Goal: Task Accomplishment & Management: Use online tool/utility

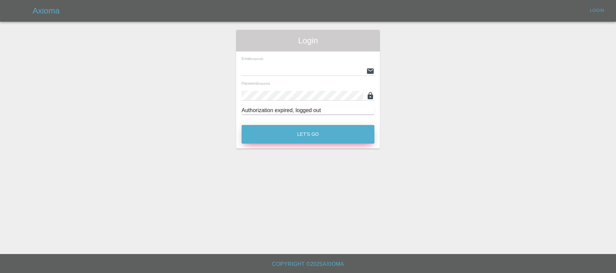
type input "[EMAIL_ADDRESS][PERSON_NAME][DOMAIN_NAME]"
click at [265, 134] on button "Let's Go" at bounding box center [308, 134] width 133 height 19
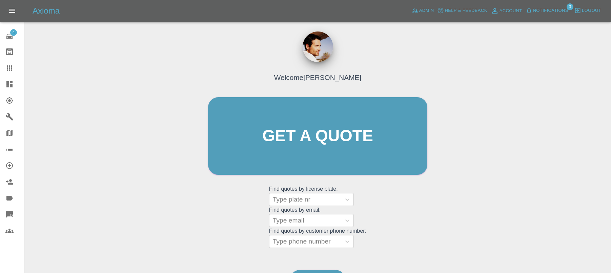
click at [15, 209] on link "Quick Quote" at bounding box center [12, 214] width 24 height 16
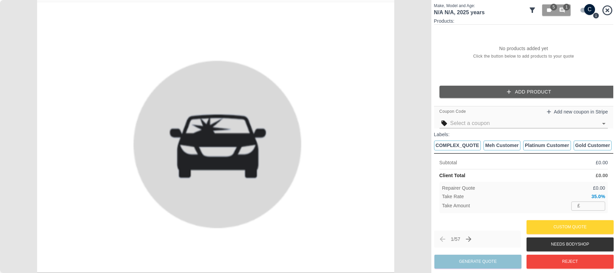
click at [582, 207] on div "£ ​" at bounding box center [588, 206] width 34 height 8
click at [584, 14] on input "checkbox" at bounding box center [589, 9] width 33 height 11
checkbox input "false"
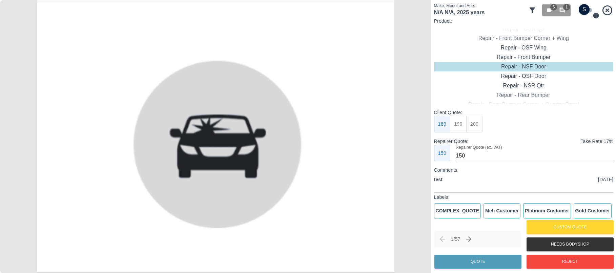
scroll to position [3, 0]
click at [497, 157] on input "150" at bounding box center [535, 155] width 158 height 11
click at [497, 157] on input "44" at bounding box center [535, 155] width 158 height 11
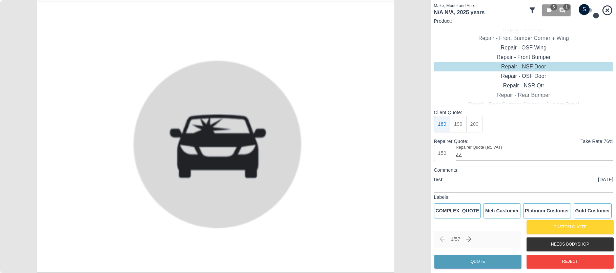
click at [497, 157] on input "44" at bounding box center [535, 155] width 158 height 11
click at [578, 24] on div "Repair - OSR Qtr" at bounding box center [523, 28] width 179 height 9
type input "150"
checkbox input "true"
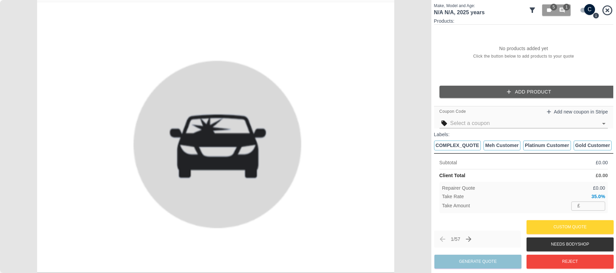
click at [586, 205] on input "number" at bounding box center [594, 206] width 22 height 8
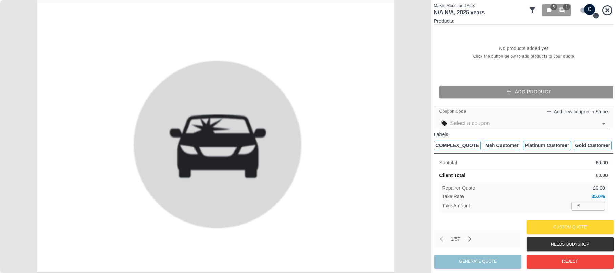
click at [534, 91] on button "Add Product" at bounding box center [529, 92] width 179 height 13
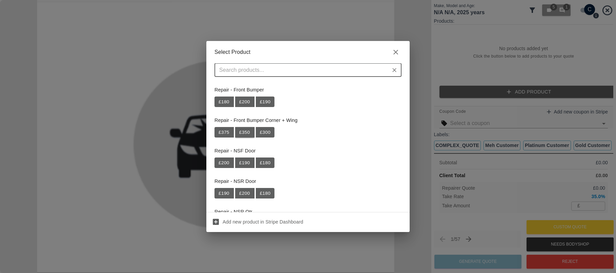
click at [247, 131] on button "£ 350" at bounding box center [244, 132] width 19 height 11
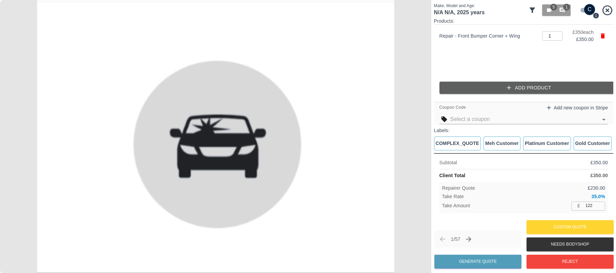
click at [591, 206] on input "122" at bounding box center [594, 206] width 22 height 8
click at [591, 206] on input "11" at bounding box center [594, 206] width 22 height 8
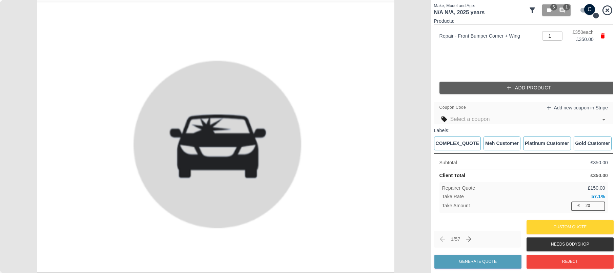
type input "2"
type input "3"
click at [586, 205] on input "350" at bounding box center [594, 206] width 22 height 8
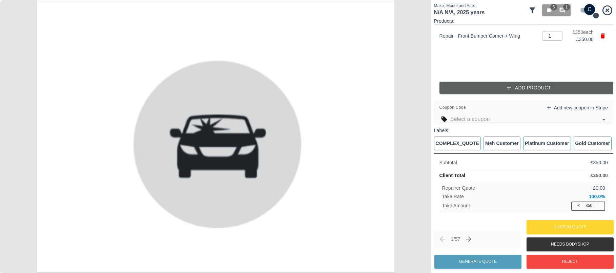
click at [586, 205] on input "350" at bounding box center [594, 206] width 22 height 8
click at [576, 197] on div "Take Rate 12.6 %" at bounding box center [523, 196] width 163 height 7
click at [589, 204] on input "44" at bounding box center [594, 206] width 22 height 8
click at [545, 181] on div "Subtotal £ 350.00 Client Total £ 350.00 Repairer Quote £ 295.00 Take Rate 15.4 …" at bounding box center [523, 185] width 179 height 65
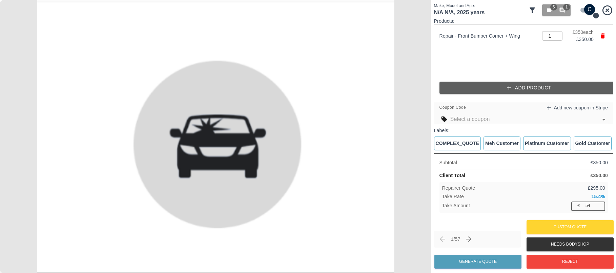
click at [593, 206] on input "54" at bounding box center [594, 206] width 22 height 8
type input "3"
click at [588, 203] on input "58" at bounding box center [594, 206] width 22 height 8
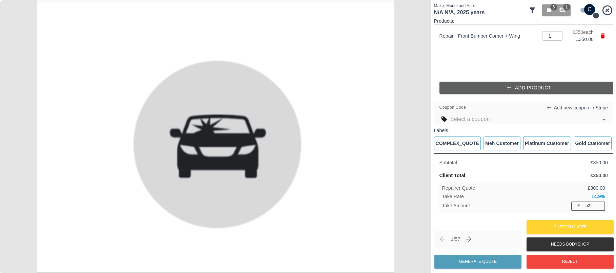
type input "5"
type input "2"
type input "1"
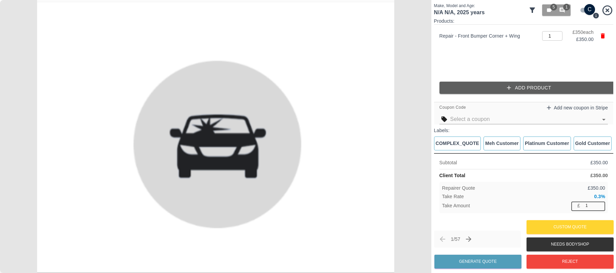
type input "1"
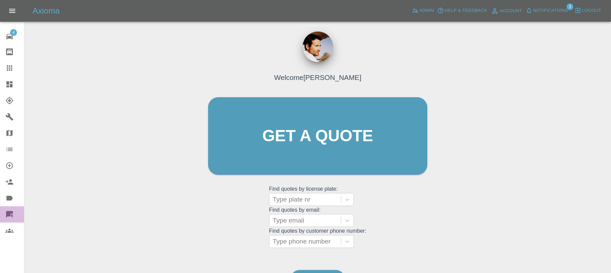
click at [9, 212] on icon at bounding box center [9, 214] width 7 height 7
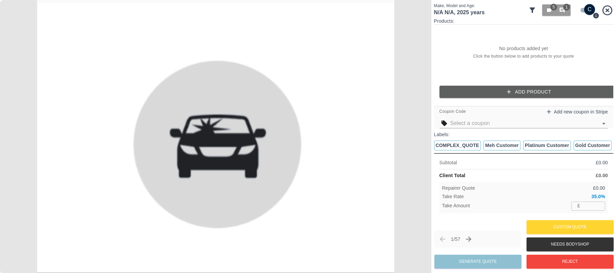
click at [533, 214] on div "Subtotal £ 0.00 Client Total £ 0.00 Repairer Quote £ 0.00 Take Rate 35.0 % Take…" at bounding box center [523, 185] width 179 height 65
